Goal: Register for event/course

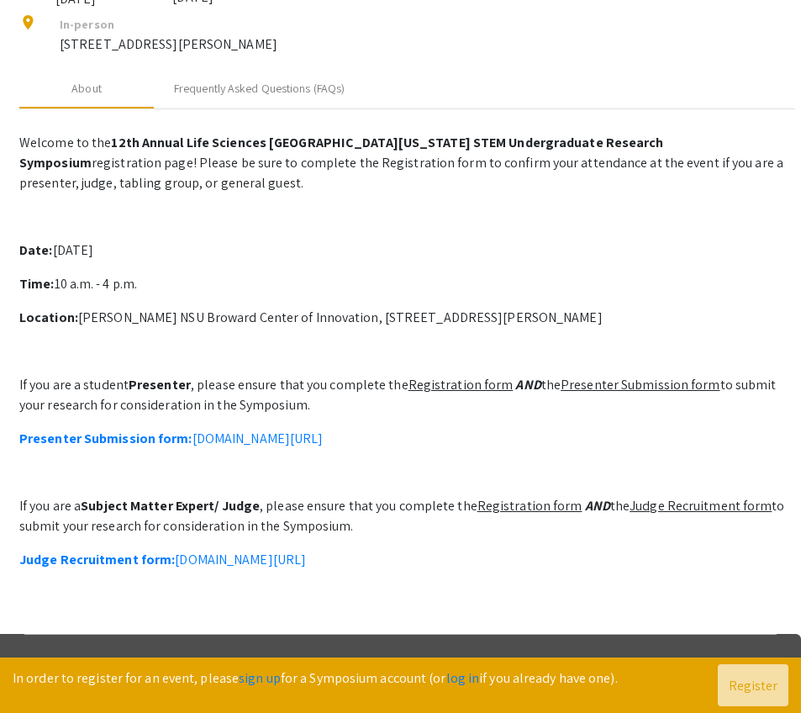
scroll to position [486, 0]
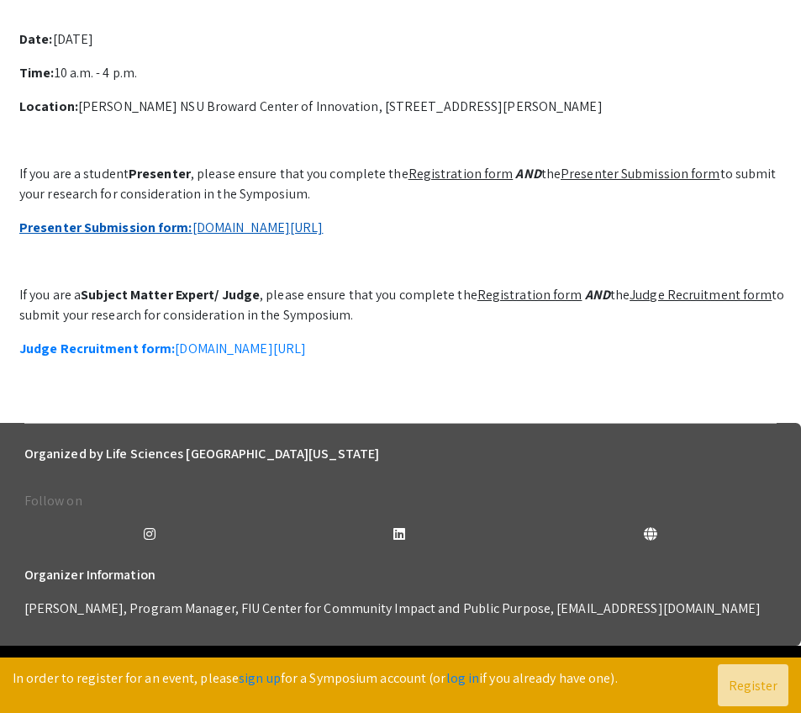
click at [293, 236] on link "Presenter Submission form: [DOMAIN_NAME][URL]" at bounding box center [171, 228] width 304 height 18
click at [605, 182] on u "Presenter Submission form" at bounding box center [641, 174] width 160 height 18
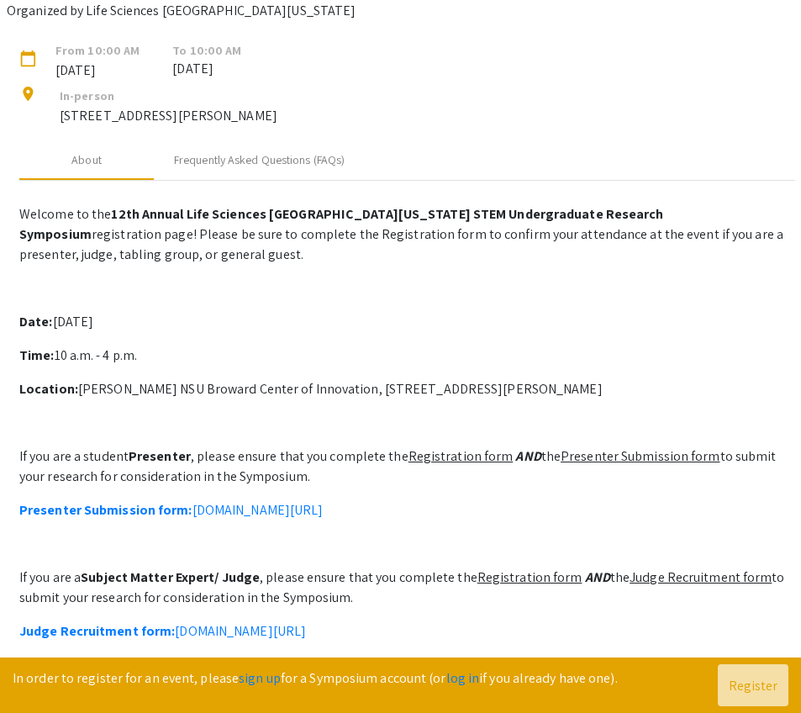
scroll to position [166, 0]
click at [306, 170] on div "Frequently Asked Questions (FAQs)" at bounding box center [259, 161] width 171 height 18
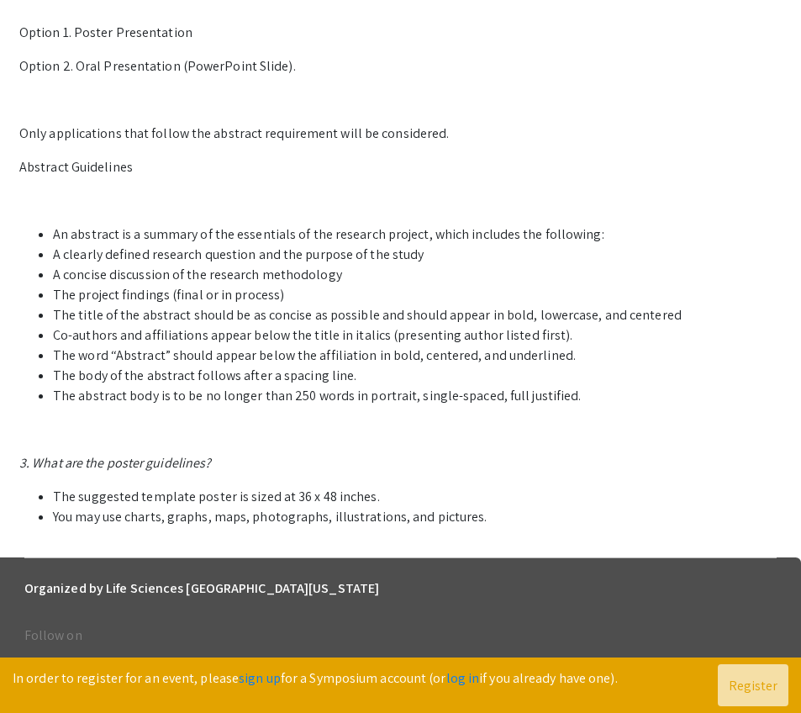
scroll to position [867, 0]
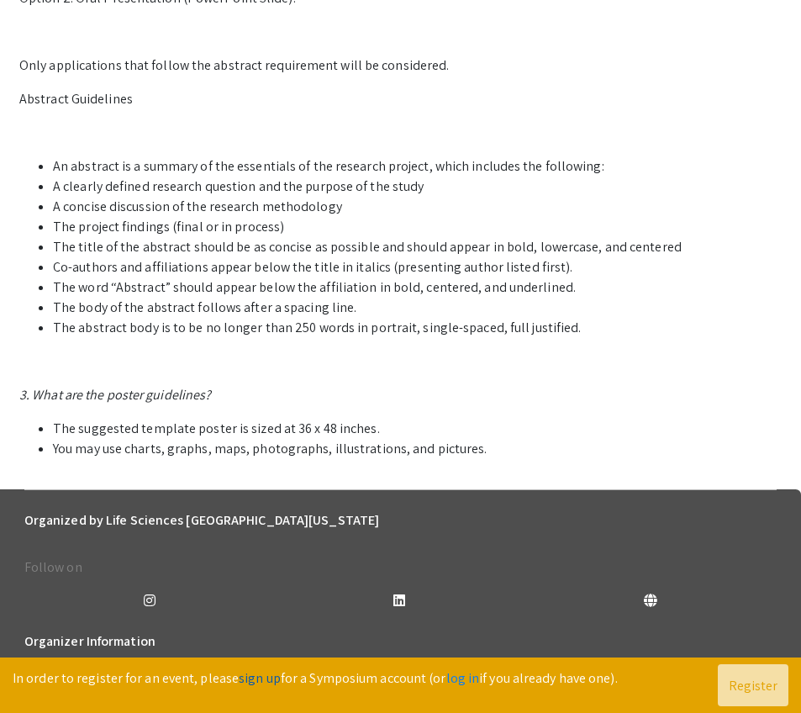
click at [241, 674] on link "sign up" at bounding box center [260, 678] width 42 height 18
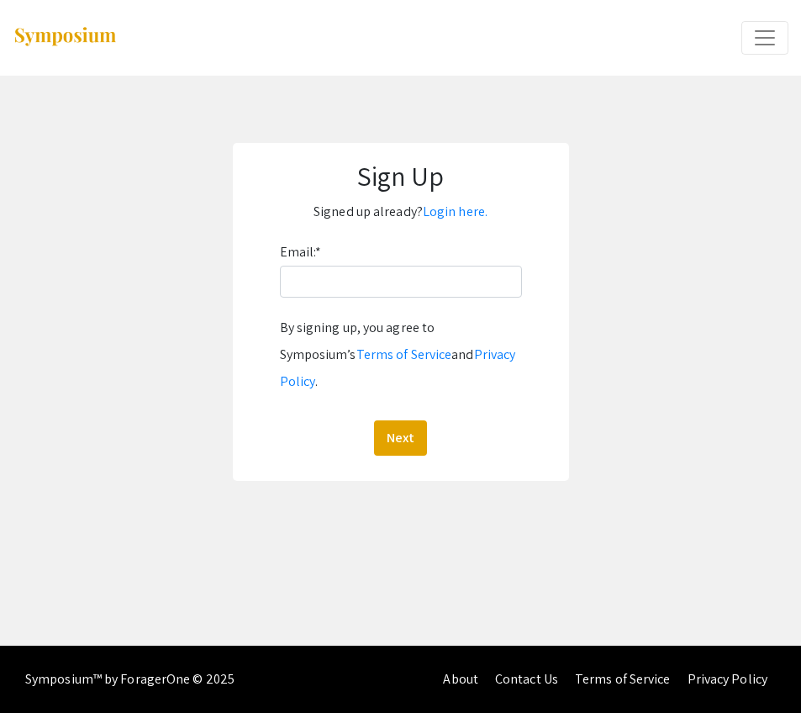
click at [241, 674] on div "Symposium™ by ForagerOne © 2025 About Contact Us Terms of Service Privacy Policy" at bounding box center [400, 679] width 801 height 67
click at [398, 279] on input "Email: *" at bounding box center [401, 282] width 242 height 32
type input "[EMAIL_ADDRESS][DOMAIN_NAME]"
click at [411, 420] on button "Next" at bounding box center [400, 437] width 53 height 35
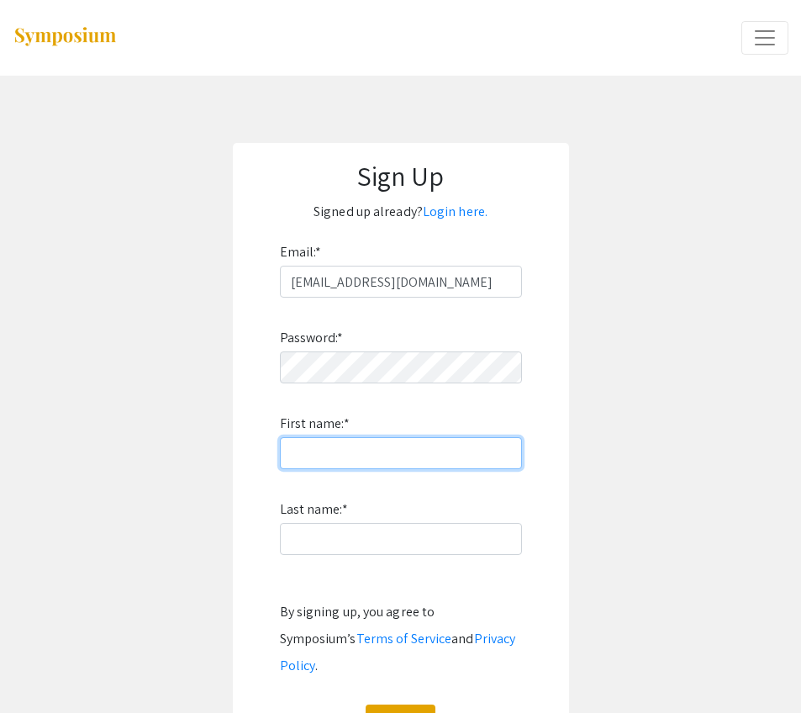
click at [477, 462] on input "First name: *" at bounding box center [401, 453] width 242 height 32
type input "Divya"
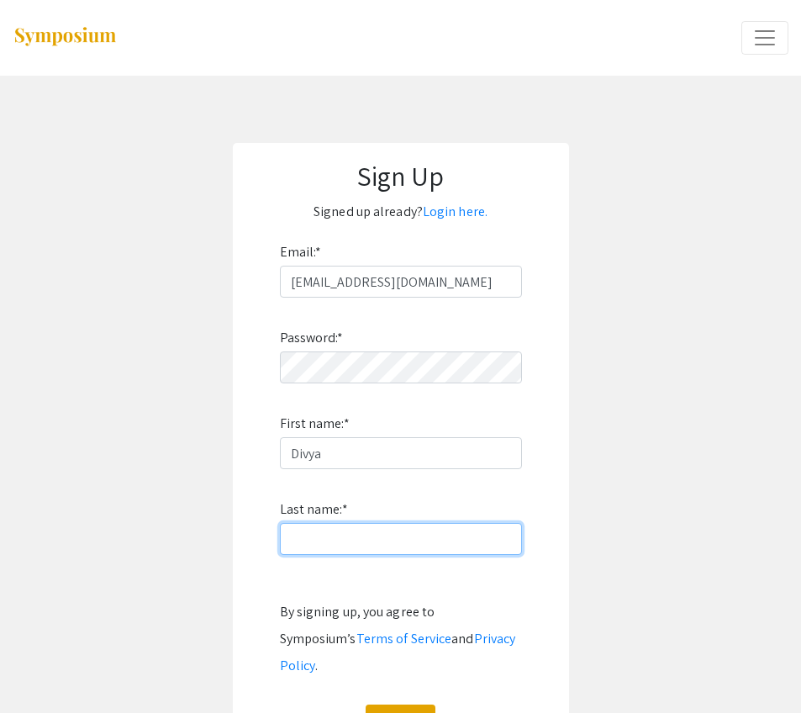
type input "B"
type input "[PERSON_NAME]"
click at [409, 705] on button "Sign Up" at bounding box center [401, 722] width 70 height 35
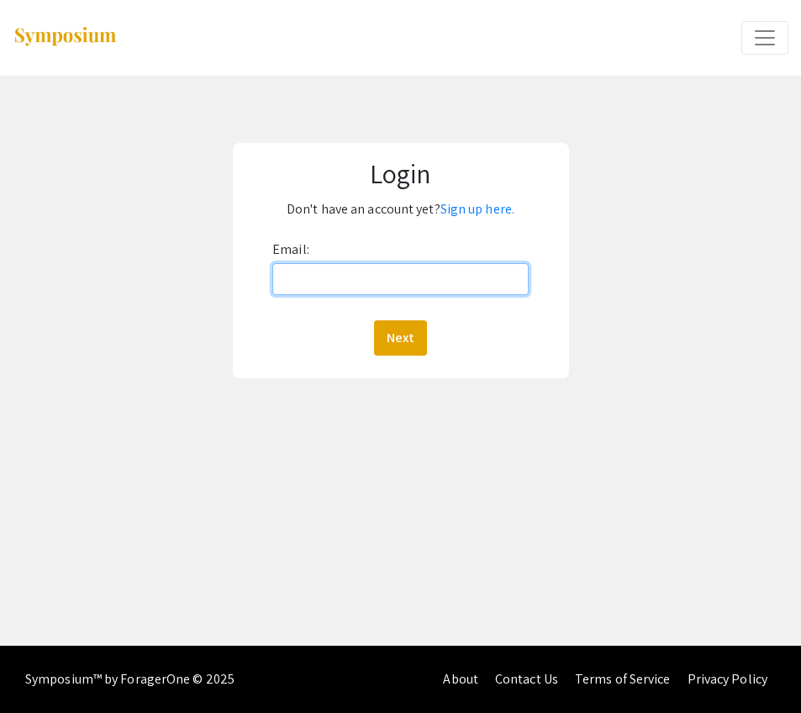
click at [397, 288] on input "Email:" at bounding box center [400, 279] width 256 height 32
type input "Ds2756@mynsu.nova.edu"
click at [398, 318] on div "Email: Ds2756@mynsu.nova.edu Next" at bounding box center [400, 295] width 256 height 119
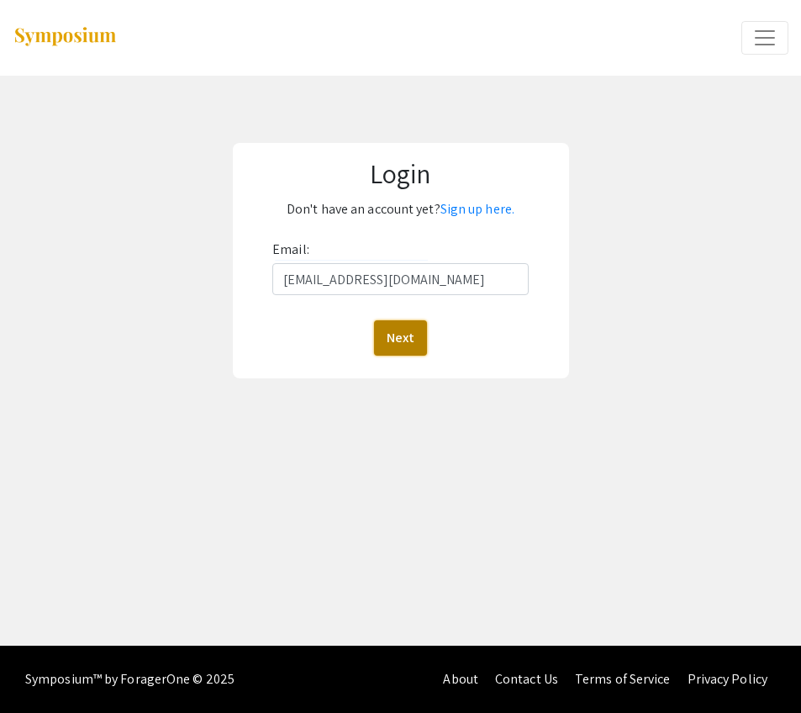
click at [398, 335] on button "Next" at bounding box center [400, 337] width 53 height 35
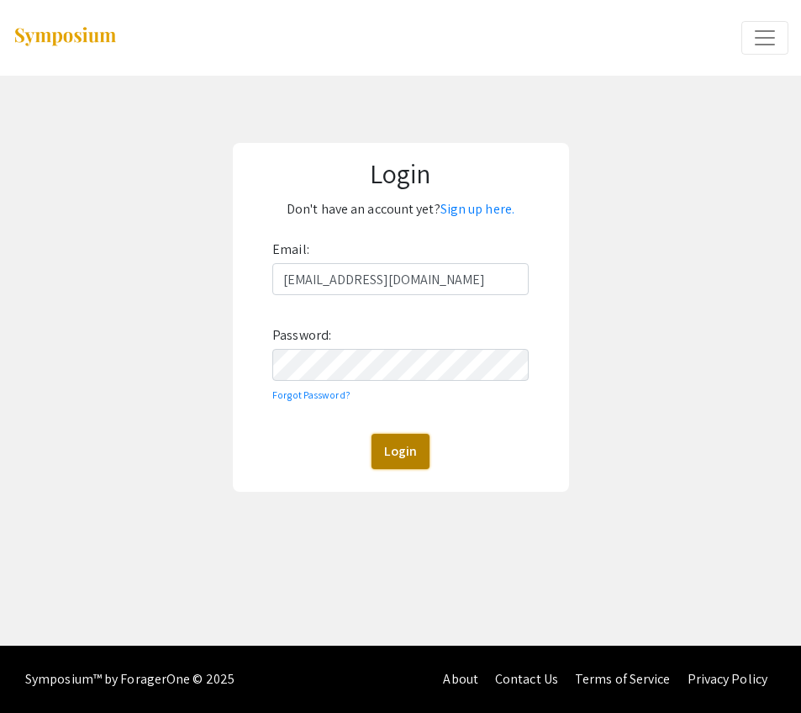
click at [394, 455] on button "Login" at bounding box center [401, 451] width 58 height 35
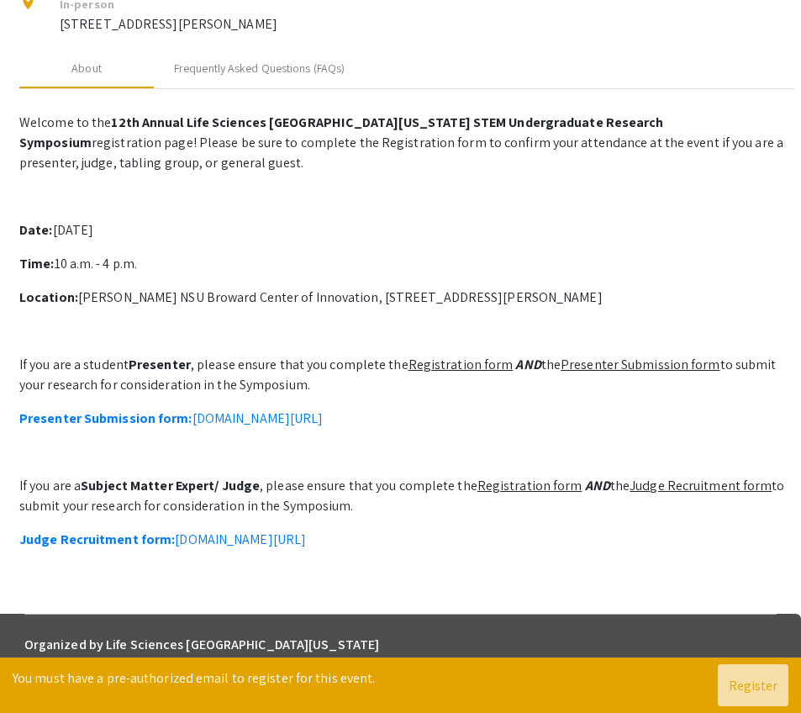
scroll to position [415, 0]
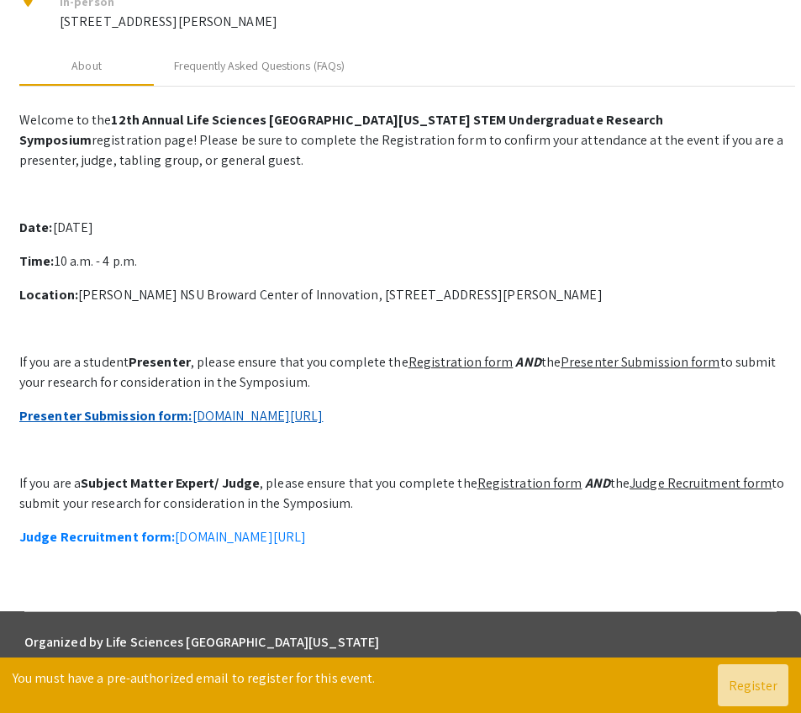
click at [225, 407] on link "Presenter Submission form: [DOMAIN_NAME][URL]" at bounding box center [171, 416] width 304 height 18
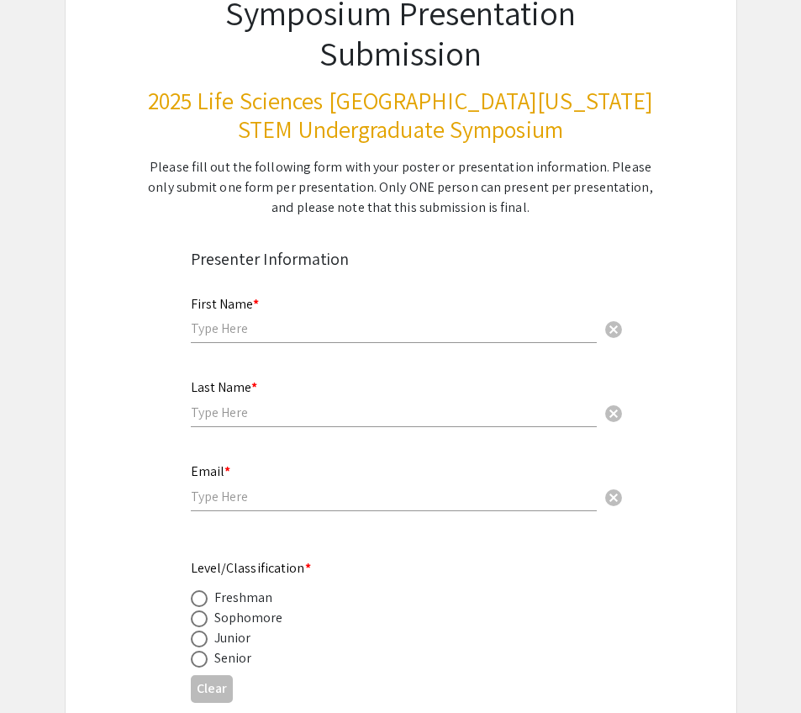
scroll to position [150, 0]
